Goal: Transaction & Acquisition: Purchase product/service

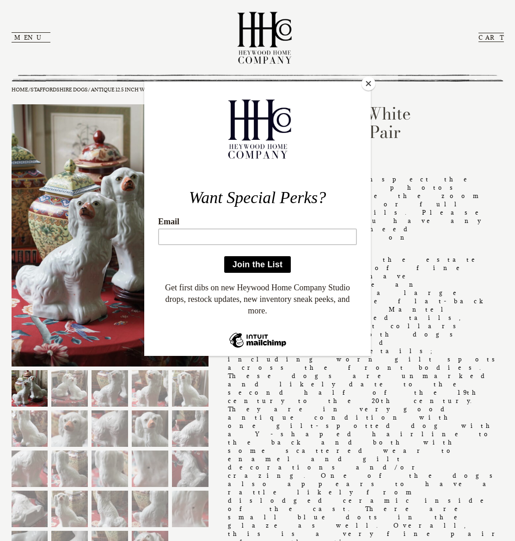
click at [255, 452] on div at bounding box center [257, 297] width 226 height 432
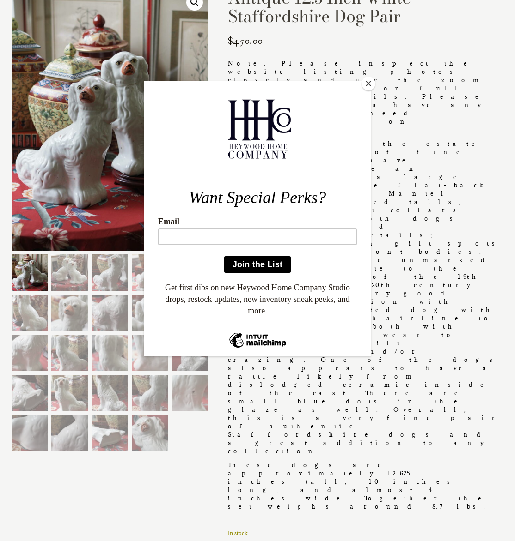
scroll to position [115, 0]
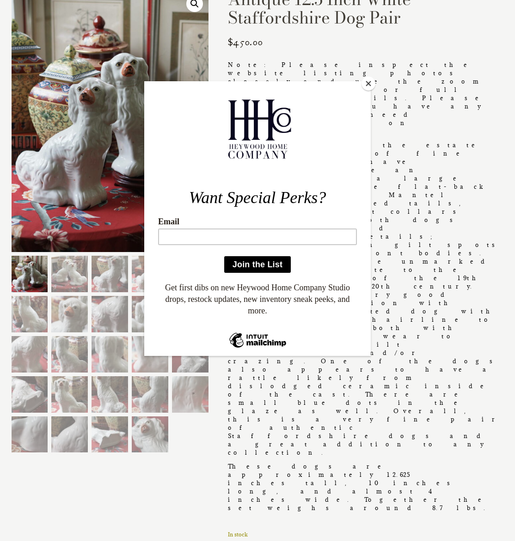
click at [371, 84] on button "Close" at bounding box center [368, 84] width 14 height 14
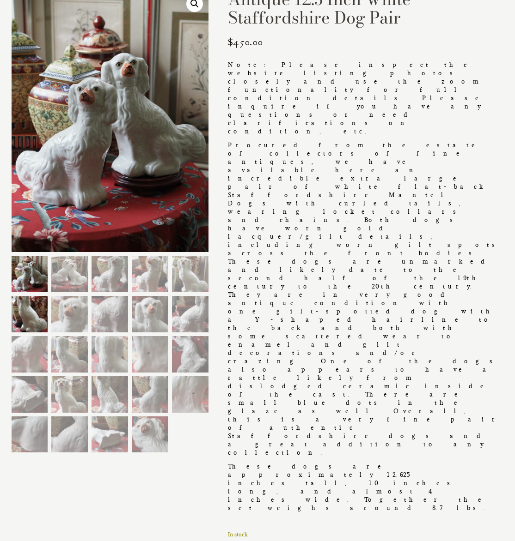
click at [40, 309] on img at bounding box center [30, 314] width 36 height 36
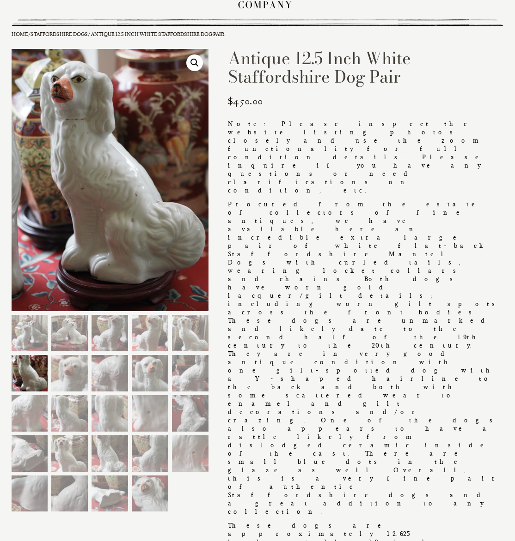
scroll to position [54, 0]
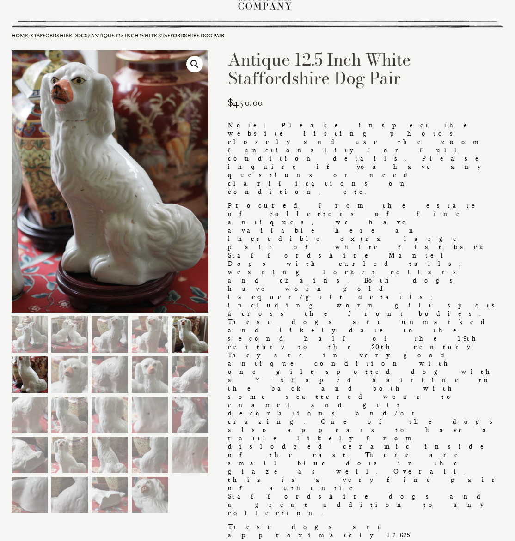
click at [191, 343] on img at bounding box center [190, 334] width 36 height 36
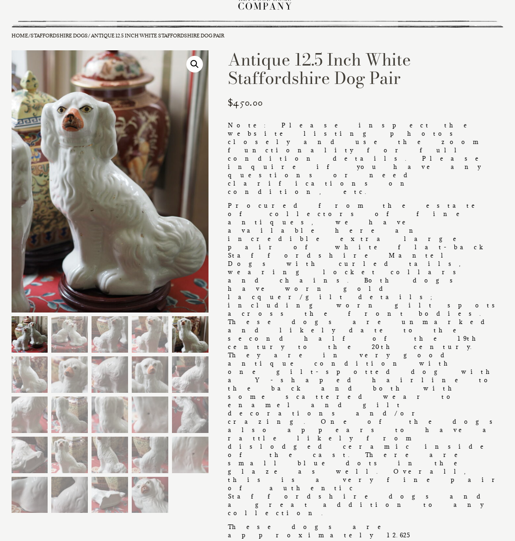
click at [30, 332] on img at bounding box center [30, 334] width 36 height 36
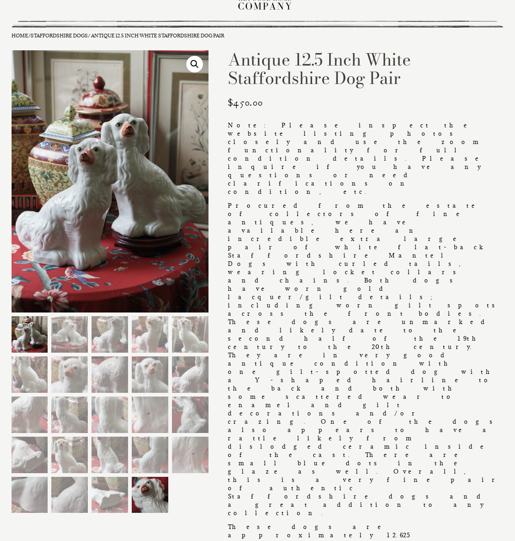
click at [152, 500] on img at bounding box center [150, 495] width 36 height 36
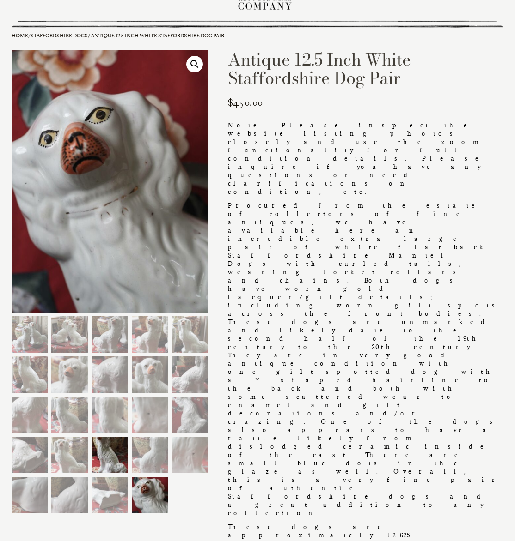
click at [110, 461] on img at bounding box center [109, 455] width 36 height 36
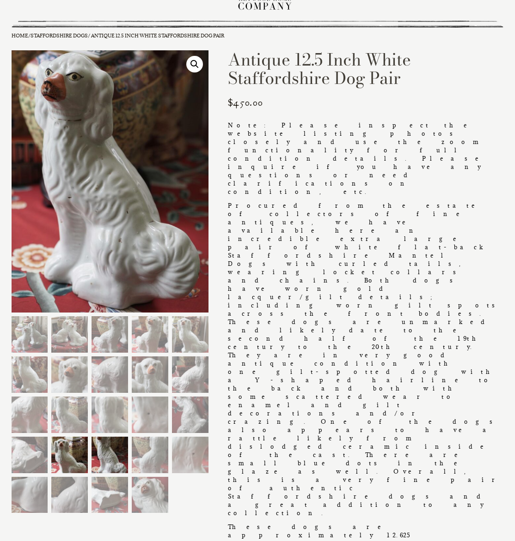
click at [77, 449] on img at bounding box center [69, 455] width 36 height 36
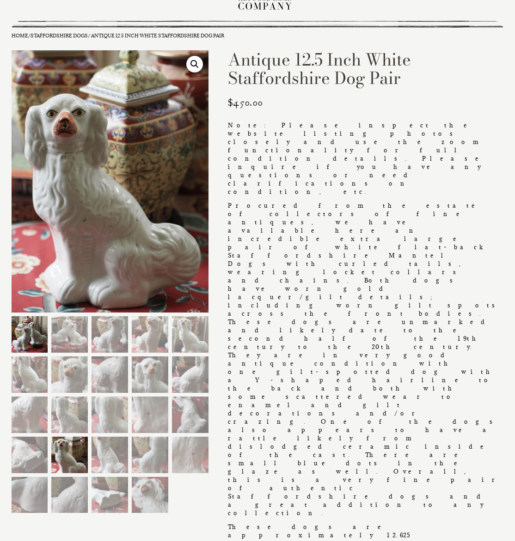
click at [34, 340] on img at bounding box center [30, 334] width 36 height 36
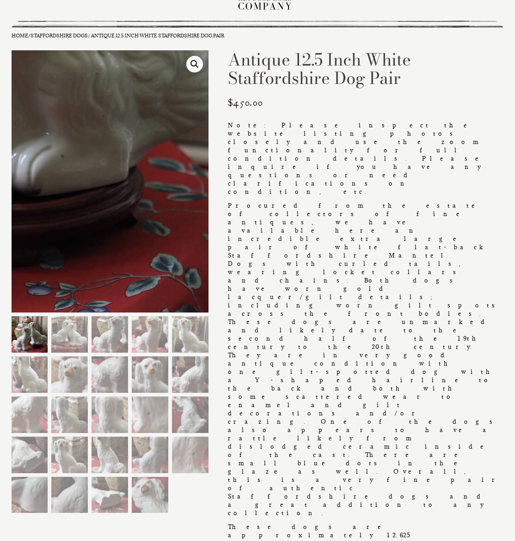
scroll to position [55, 0]
